Goal: Communication & Community: Answer question/provide support

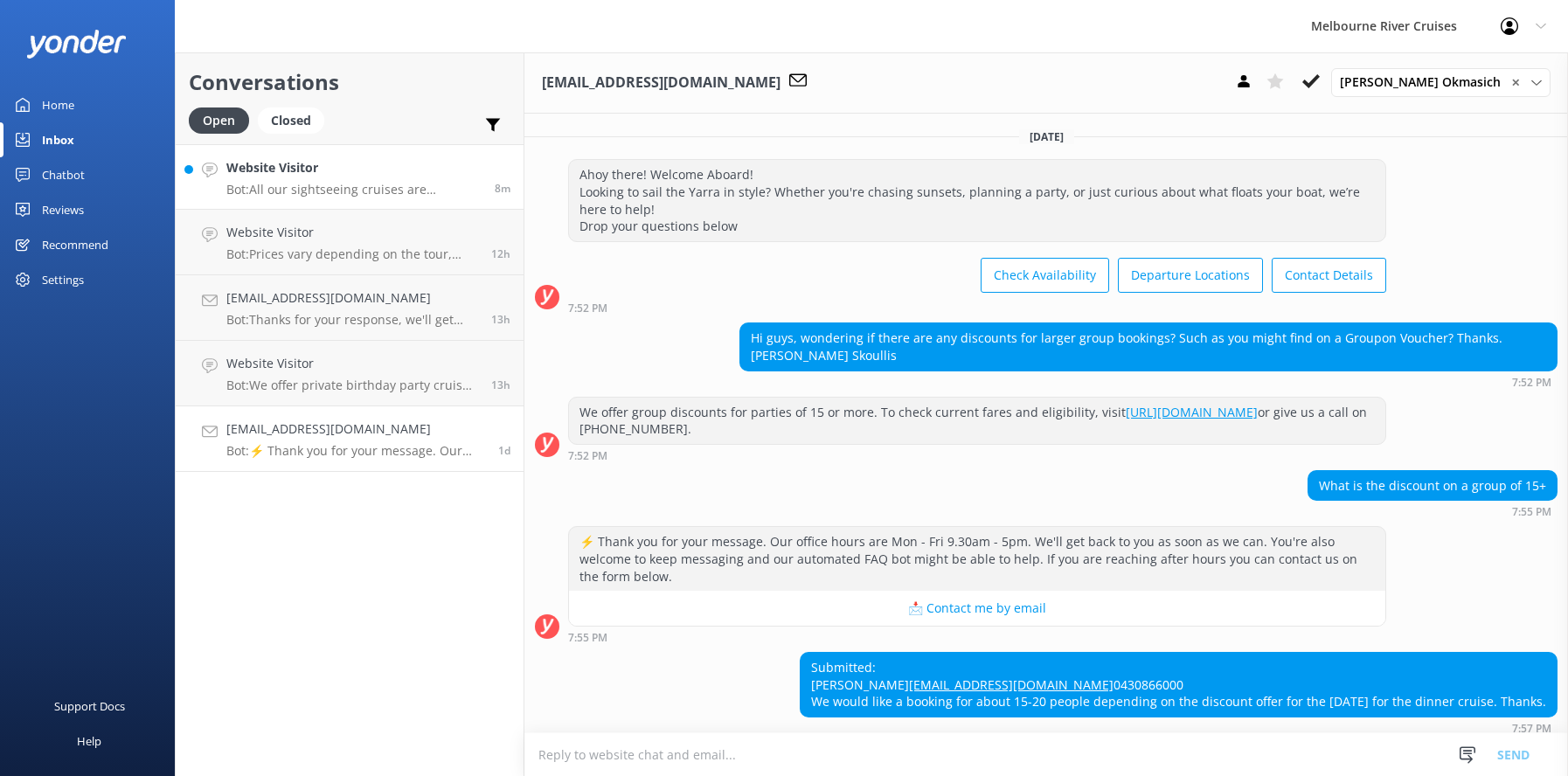
drag, startPoint x: 0, startPoint y: 0, endPoint x: 284, endPoint y: 164, distance: 328.0
click at [284, 164] on h4 "Website Visitor" at bounding box center [354, 168] width 255 height 19
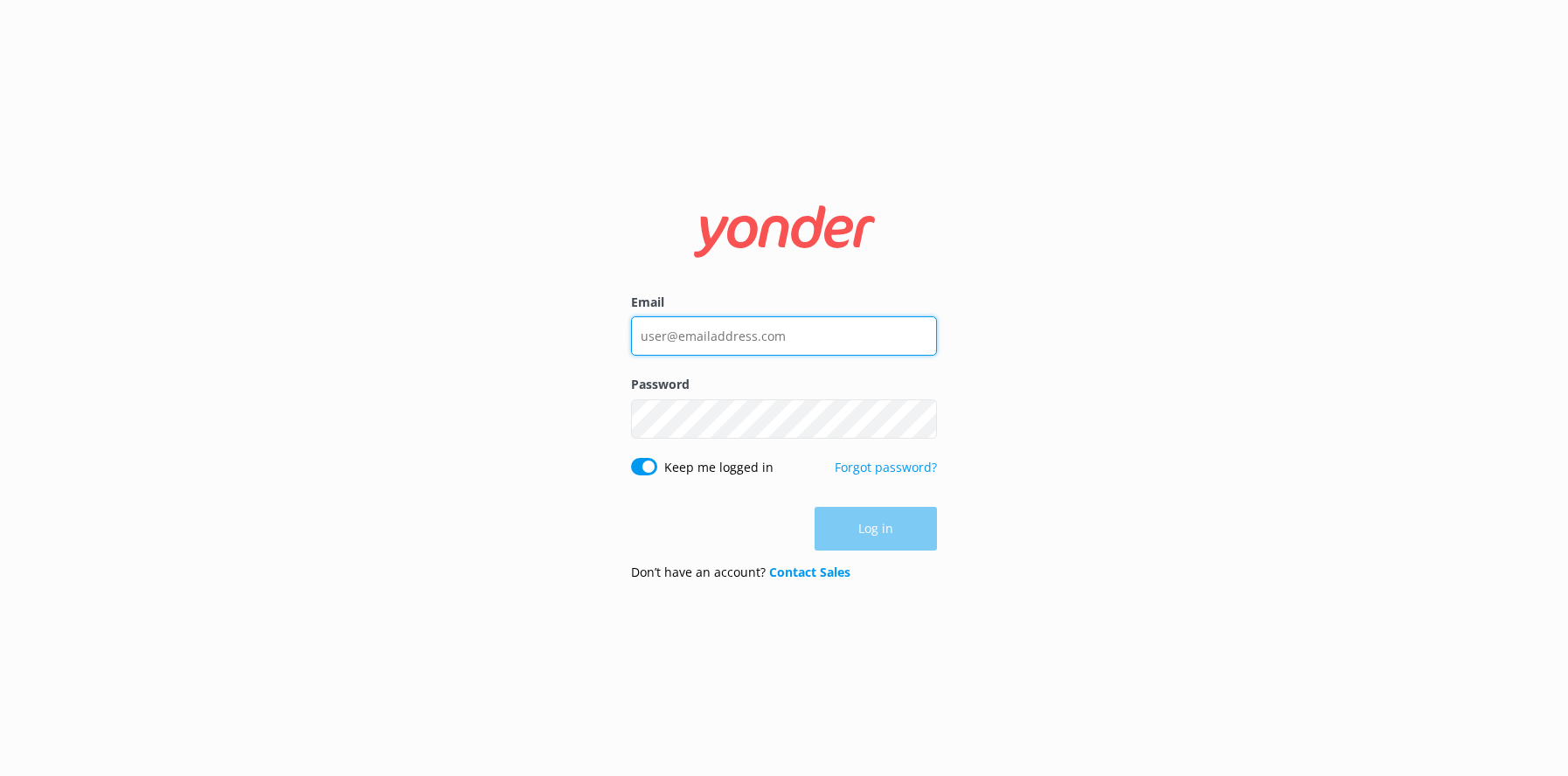
type input "[EMAIL_ADDRESS][DOMAIN_NAME]"
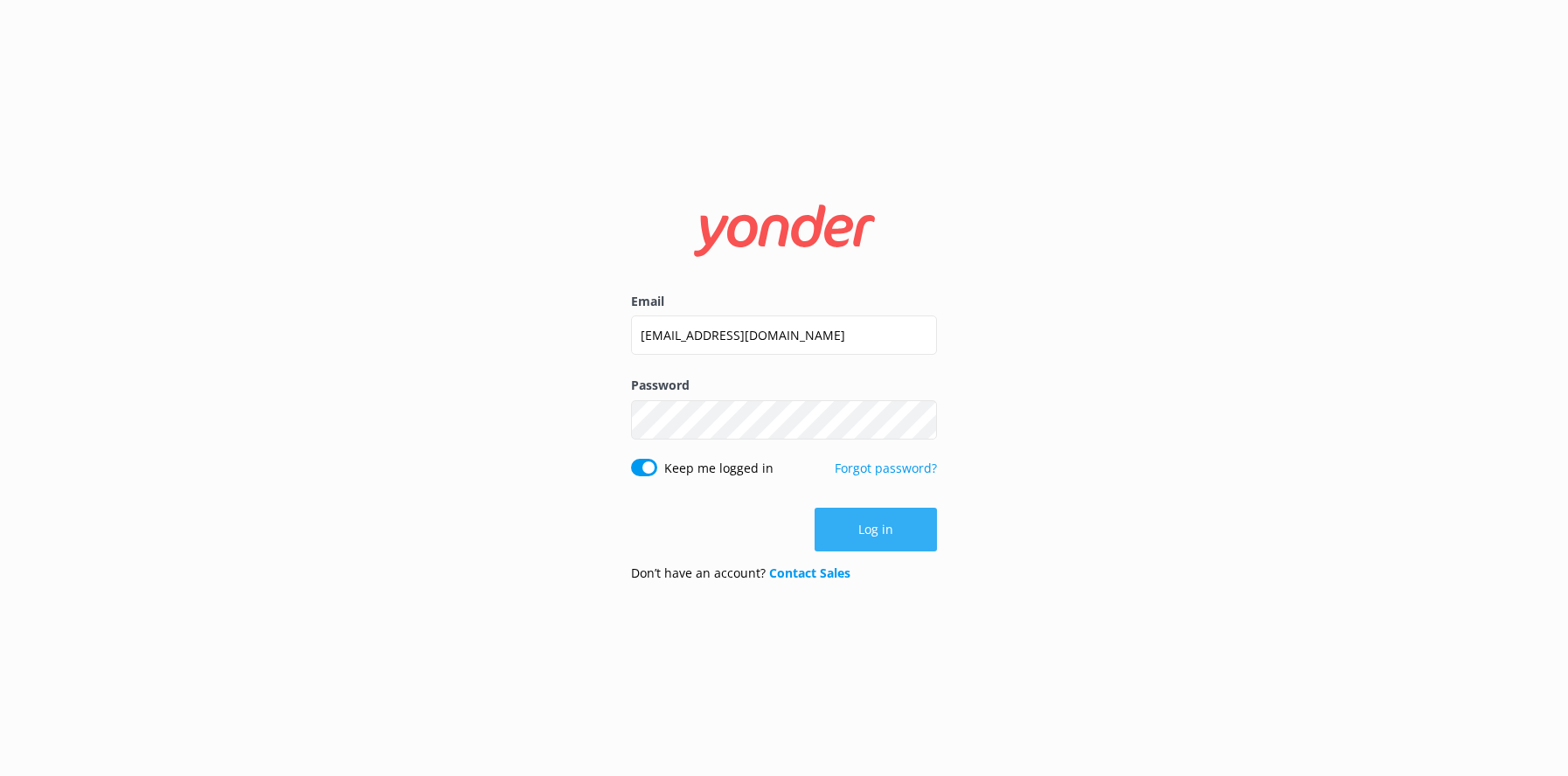
click at [874, 530] on button "Log in" at bounding box center [875, 530] width 123 height 44
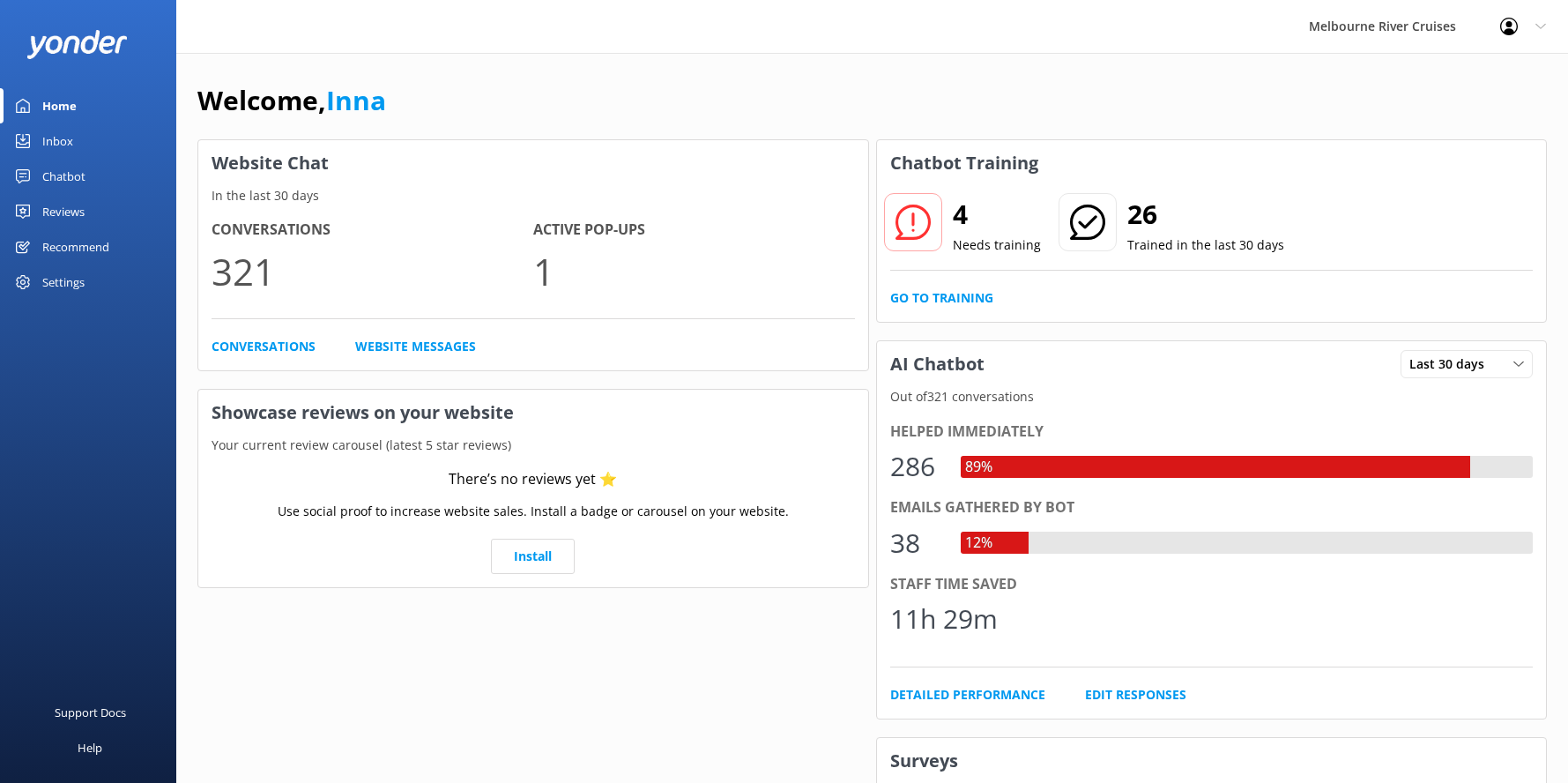
click at [51, 134] on div "Inbox" at bounding box center [58, 141] width 31 height 35
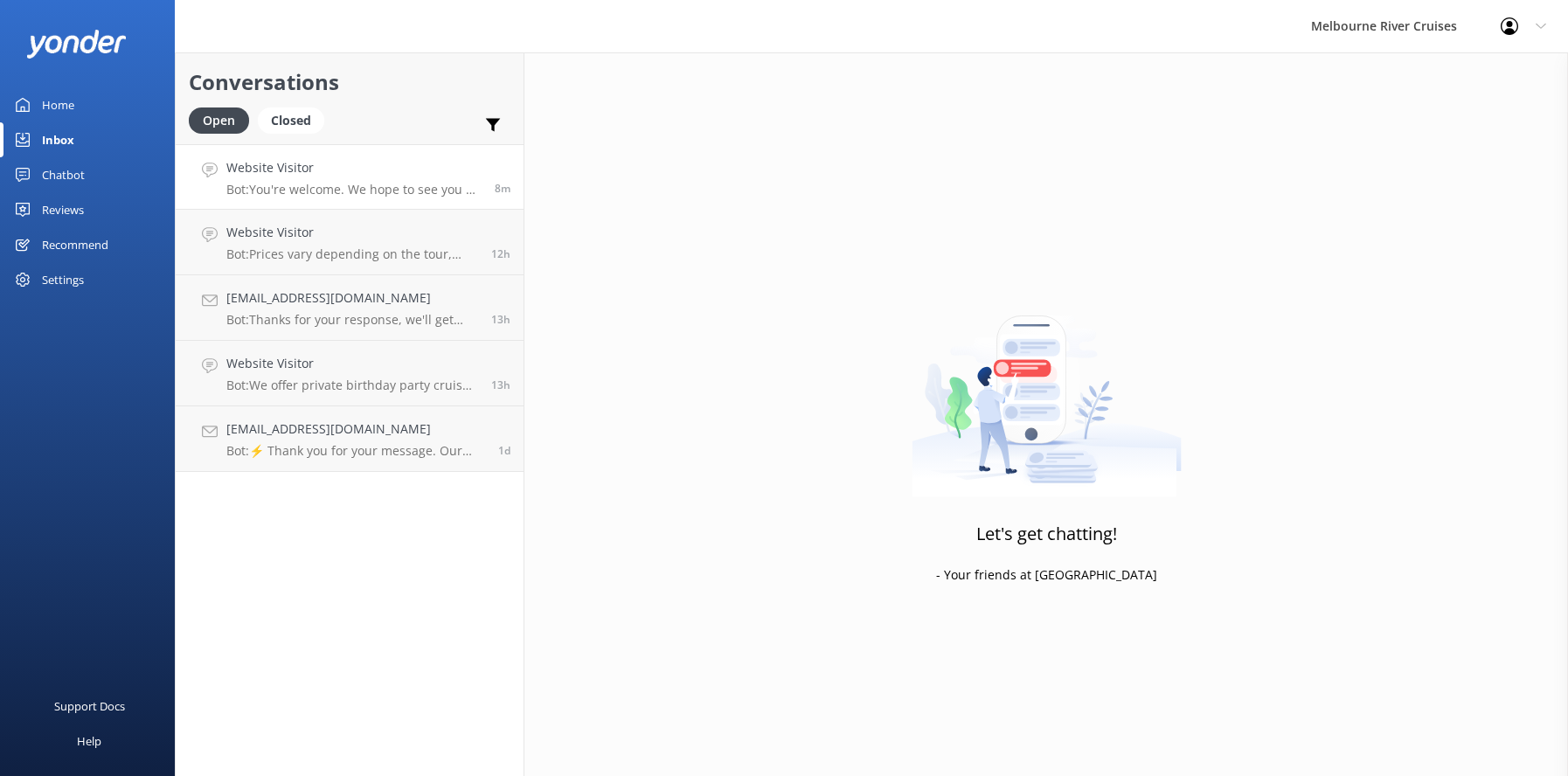
click at [331, 171] on h4 "Website Visitor" at bounding box center [354, 168] width 255 height 19
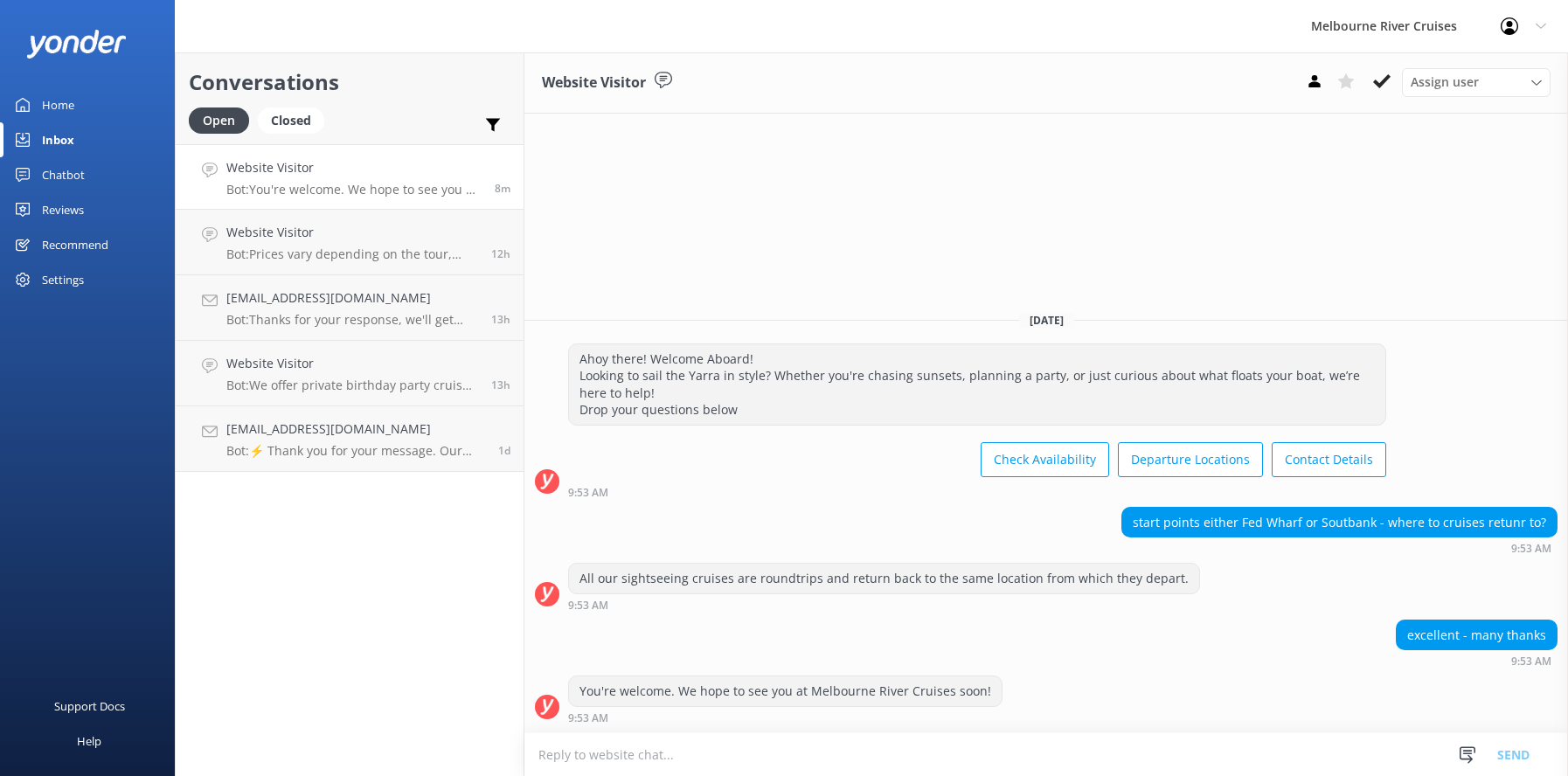
click at [1377, 82] on icon at bounding box center [1382, 82] width 18 height 18
